Goal: Task Accomplishment & Management: Use online tool/utility

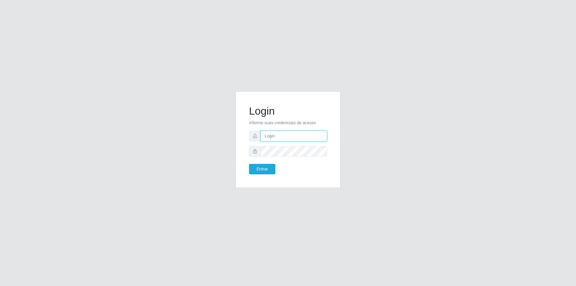
type input "josiclecionr@iwof.com"
drag, startPoint x: 323, startPoint y: 145, endPoint x: 405, endPoint y: 159, distance: 83.4
click at [405, 159] on div "Login Informe suas credenciais de acesso josiclecionr@iwof.com Entrar" at bounding box center [288, 143] width 342 height 104
click at [256, 147] on div at bounding box center [288, 151] width 78 height 10
click at [392, 126] on div "Login Informe suas credenciais de acesso josiclecionr@iwof.com Entrar" at bounding box center [288, 143] width 342 height 104
